Goal: Task Accomplishment & Management: Use online tool/utility

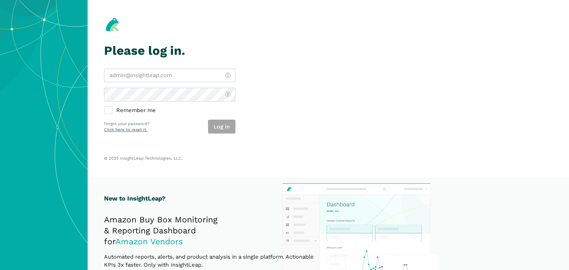
type input "[PERSON_NAME][EMAIL_ADDRESS][DOMAIN_NAME]"
click at [237, 155] on p "© 2025 InsightLeap Technologies, LLC." at bounding box center [328, 157] width 449 height 5
click at [218, 121] on button "Log in" at bounding box center [221, 127] width 27 height 14
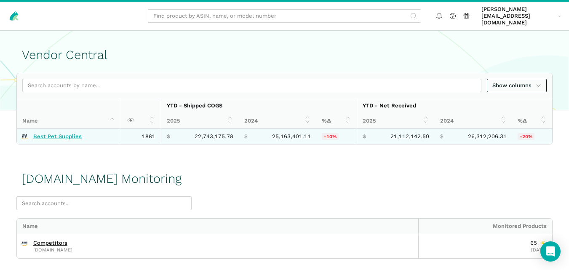
click at [74, 133] on link "Best Pet Supplies" at bounding box center [57, 136] width 48 height 7
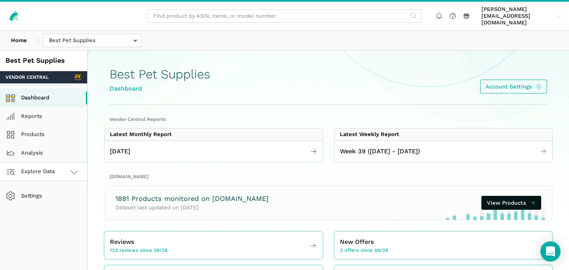
click at [78, 167] on icon at bounding box center [74, 172] width 10 height 10
click at [54, 208] on link "[DOMAIN_NAME]" at bounding box center [43, 209] width 87 height 19
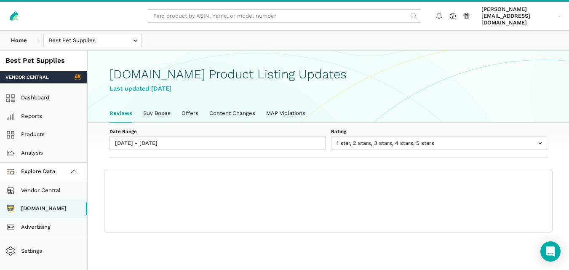
scroll to position [3, 0]
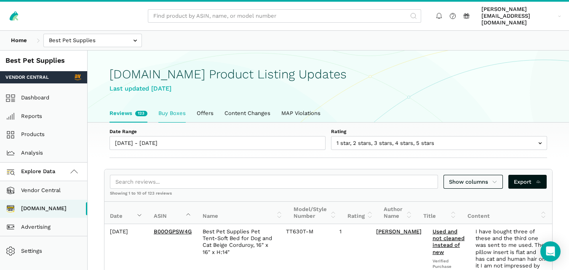
click at [171, 108] on link "Buy Boxes" at bounding box center [172, 113] width 38 height 18
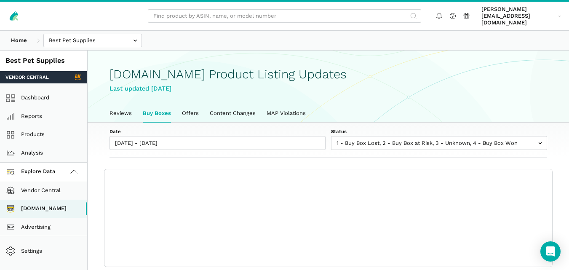
scroll to position [3, 0]
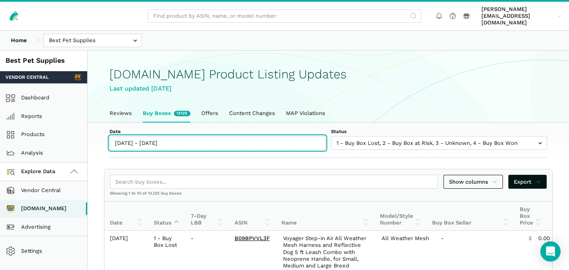
type input "[DATE]"
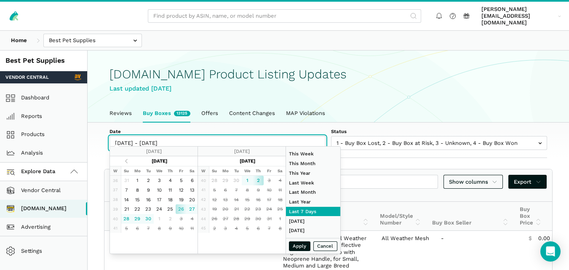
click at [156, 138] on input "[DATE] - [DATE]" at bounding box center [218, 143] width 216 height 14
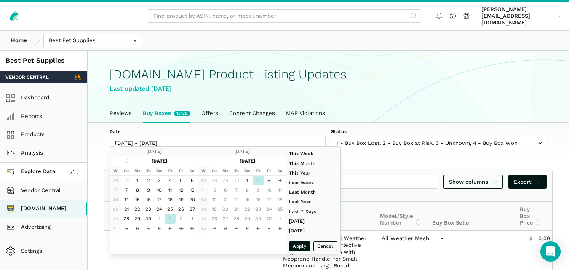
type input "[DATE]"
click at [298, 244] on button "Apply" at bounding box center [300, 246] width 22 height 10
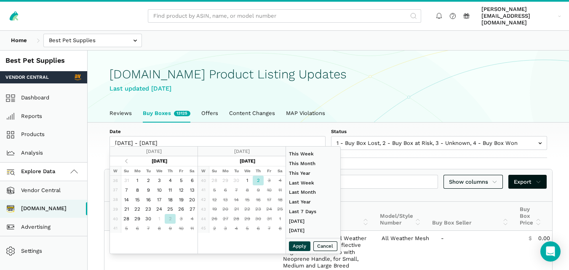
type input "[DATE] - [DATE]"
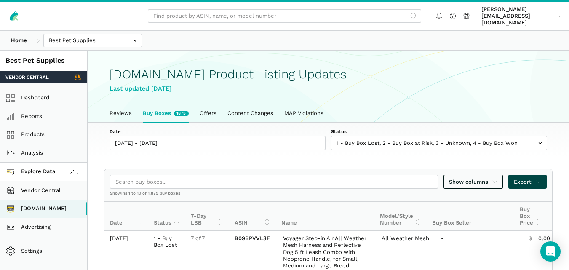
click at [532, 178] on span "Export" at bounding box center [527, 182] width 27 height 8
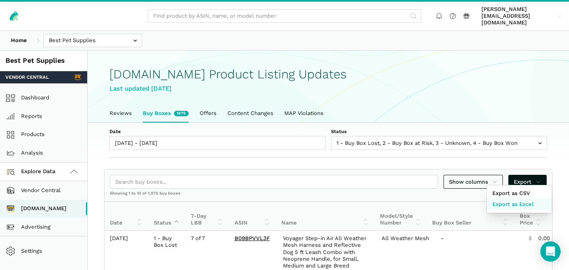
click at [521, 201] on span "Export as Excel" at bounding box center [512, 204] width 41 height 8
click at [384, 21] on div "charlie@bestpethouse.com charlie@...ouse.com Settings Log out" at bounding box center [284, 16] width 569 height 29
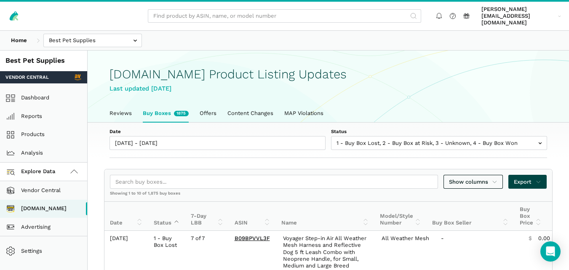
click at [532, 178] on span "Export" at bounding box center [527, 182] width 27 height 8
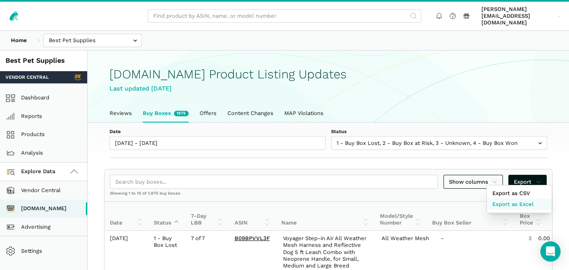
click at [523, 202] on span "Export as Excel" at bounding box center [512, 204] width 41 height 8
click at [115, 107] on div at bounding box center [284, 135] width 569 height 270
click at [115, 107] on link "Reviews" at bounding box center [120, 113] width 33 height 18
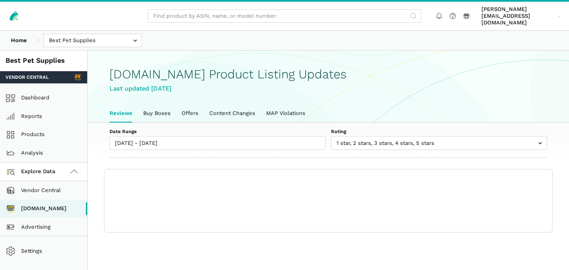
scroll to position [3, 0]
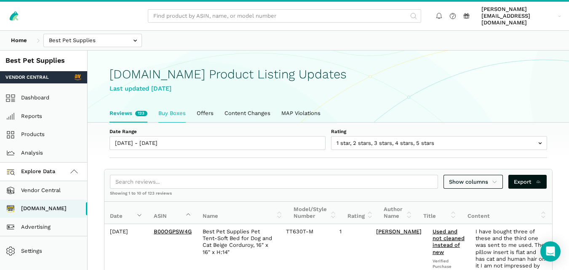
click at [172, 106] on link "Buy Boxes" at bounding box center [172, 113] width 38 height 18
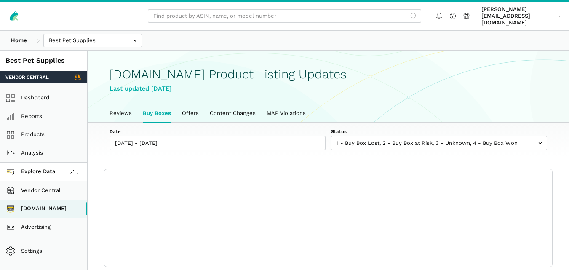
scroll to position [3, 0]
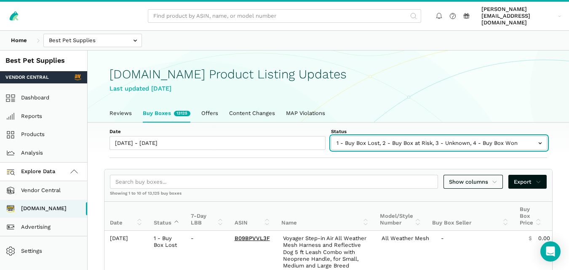
click at [373, 136] on input "text" at bounding box center [439, 143] width 216 height 14
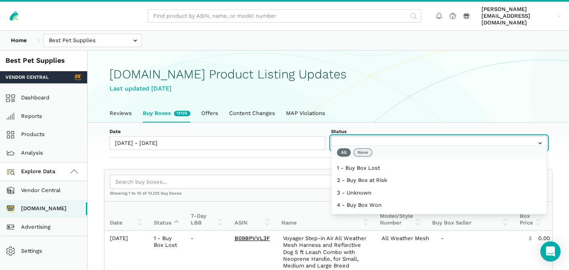
click at [365, 153] on button "None" at bounding box center [362, 152] width 19 height 8
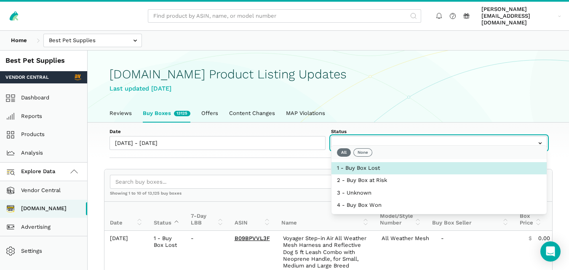
select select "1 - Buy Box Lost"
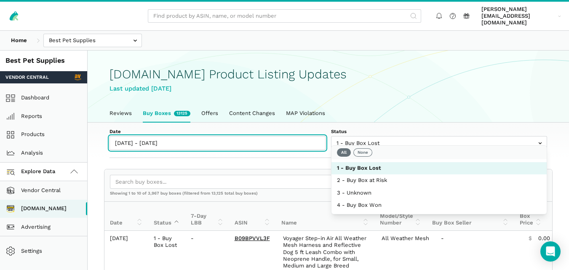
type input "[DATE]"
click at [171, 137] on input "[DATE] - [DATE]" at bounding box center [218, 143] width 216 height 14
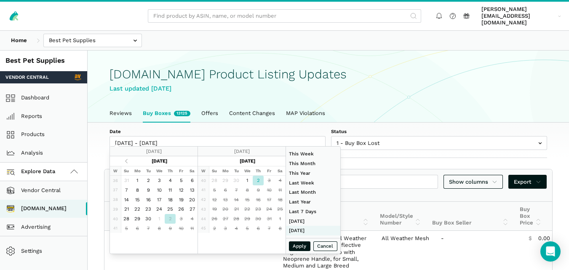
type input "[DATE]"
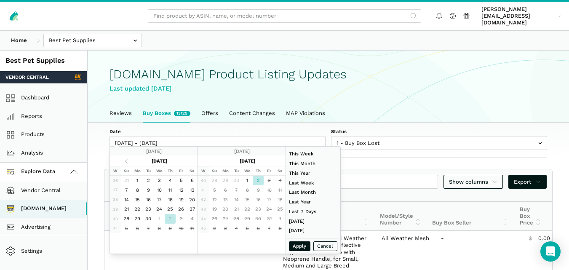
type input "[DATE]"
click at [299, 246] on button "Apply" at bounding box center [300, 246] width 22 height 10
type input "[DATE] - [DATE]"
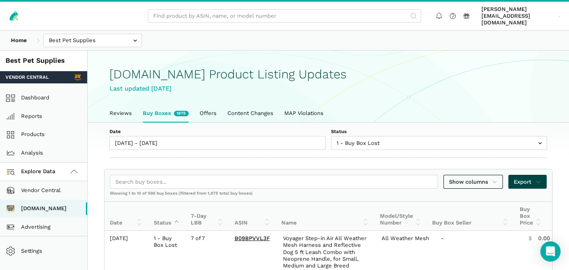
click at [524, 178] on span "Export" at bounding box center [527, 182] width 27 height 8
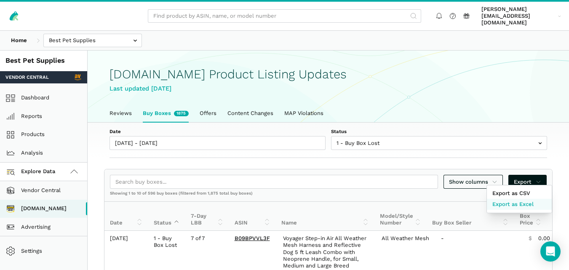
click at [518, 202] on span "Export as Excel" at bounding box center [512, 204] width 41 height 8
